Goal: Task Accomplishment & Management: Use online tool/utility

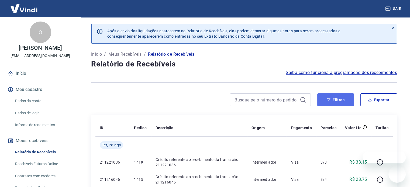
click at [335, 98] on button "Filtros" at bounding box center [335, 99] width 37 height 13
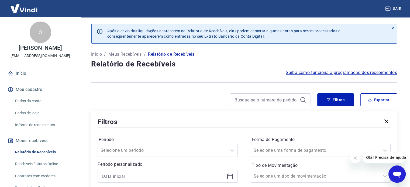
click at [239, 119] on div "Filtros" at bounding box center [244, 121] width 293 height 9
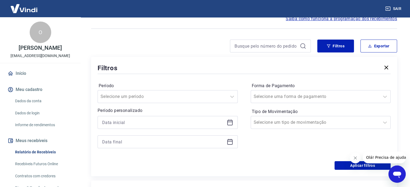
click at [230, 120] on icon at bounding box center [229, 122] width 5 height 5
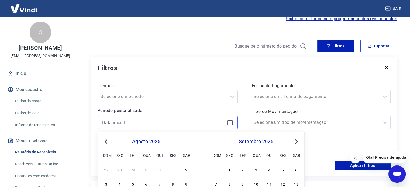
scroll to position [108, 0]
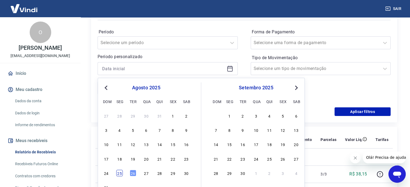
click at [122, 173] on div "25" at bounding box center [119, 173] width 6 height 6
type input "[DATE]"
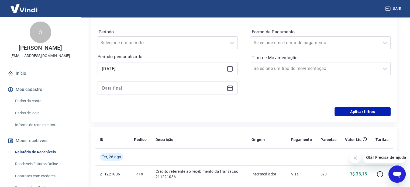
click at [232, 88] on icon at bounding box center [229, 87] width 5 height 1
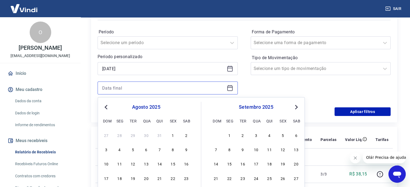
scroll to position [189, 0]
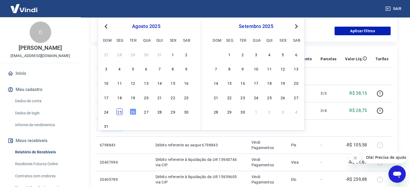
click at [118, 109] on div "25" at bounding box center [119, 112] width 6 height 6
type input "[DATE]"
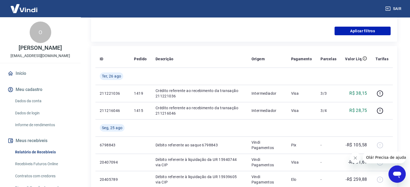
scroll to position [162, 0]
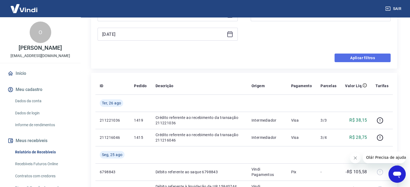
click at [363, 61] on button "Aplicar filtros" at bounding box center [362, 58] width 56 height 9
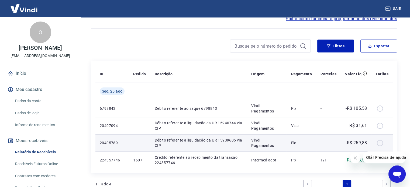
scroll to position [81, 0]
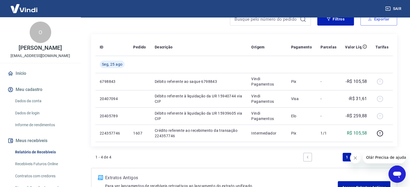
click at [374, 23] on button "Exportar" at bounding box center [378, 19] width 37 height 13
type input "[DATE]"
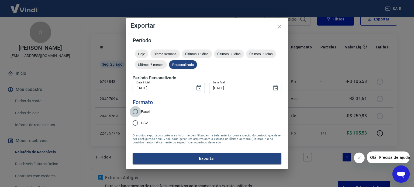
click at [139, 110] on input "Excel" at bounding box center [135, 111] width 11 height 11
radio input "true"
click at [202, 154] on button "Exportar" at bounding box center [207, 158] width 149 height 11
